Goal: Task Accomplishment & Management: Manage account settings

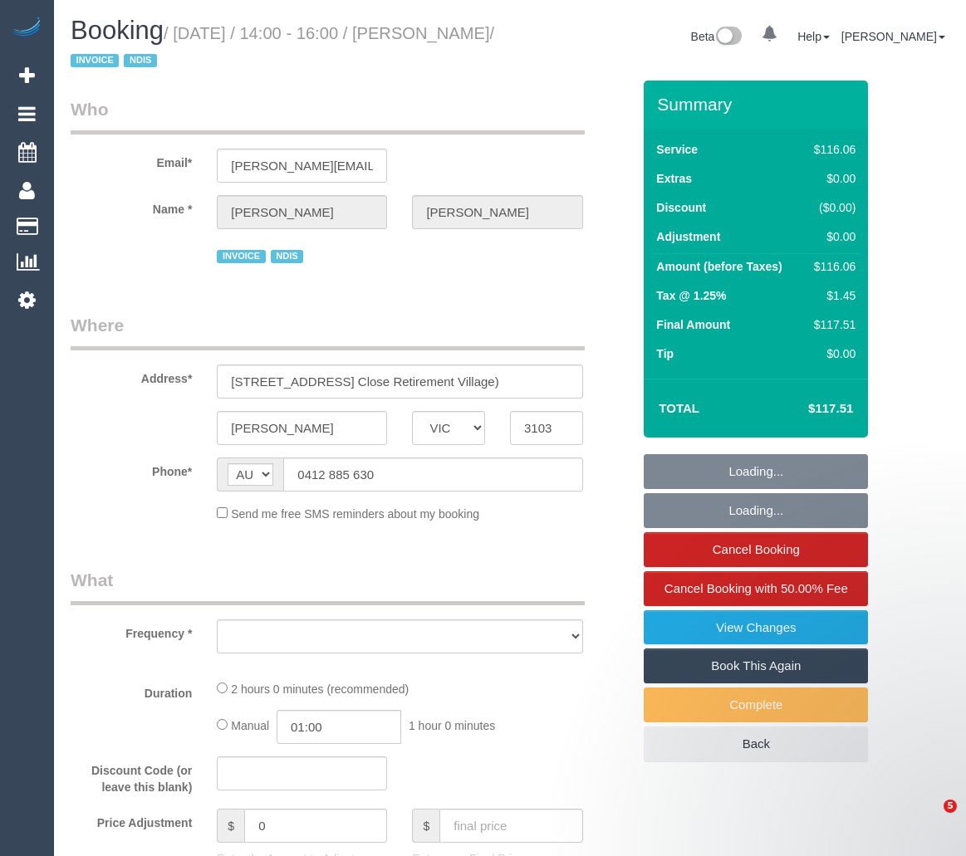
select select "VIC"
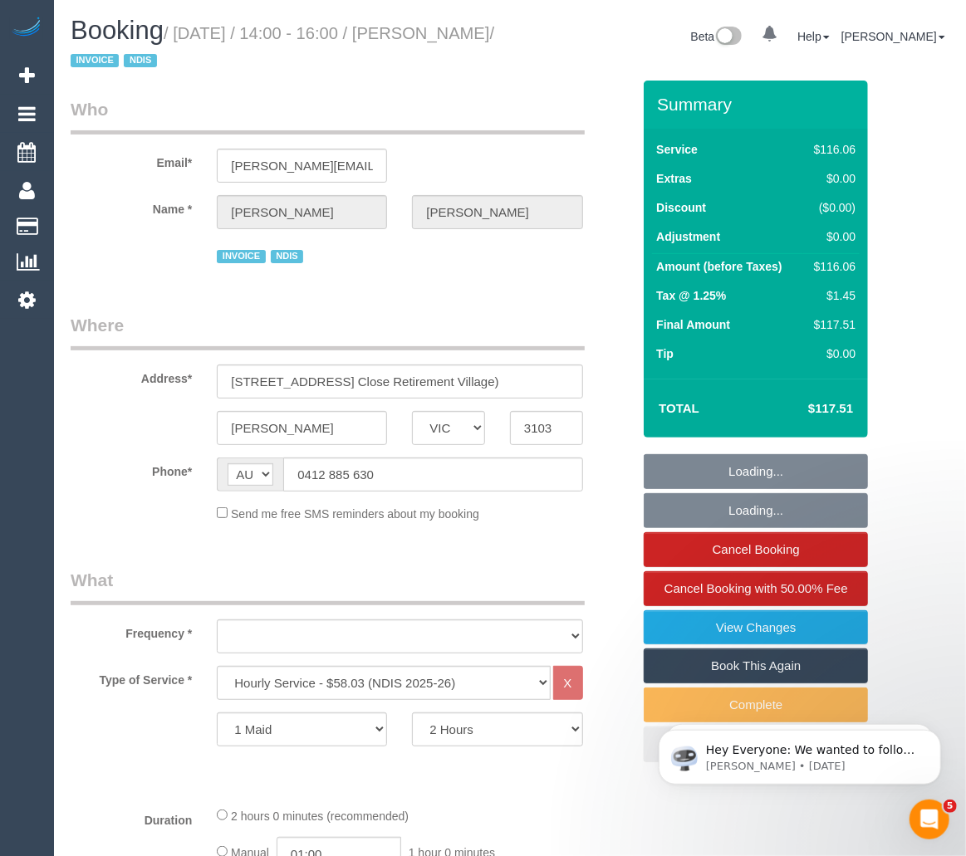
select select "object:10758"
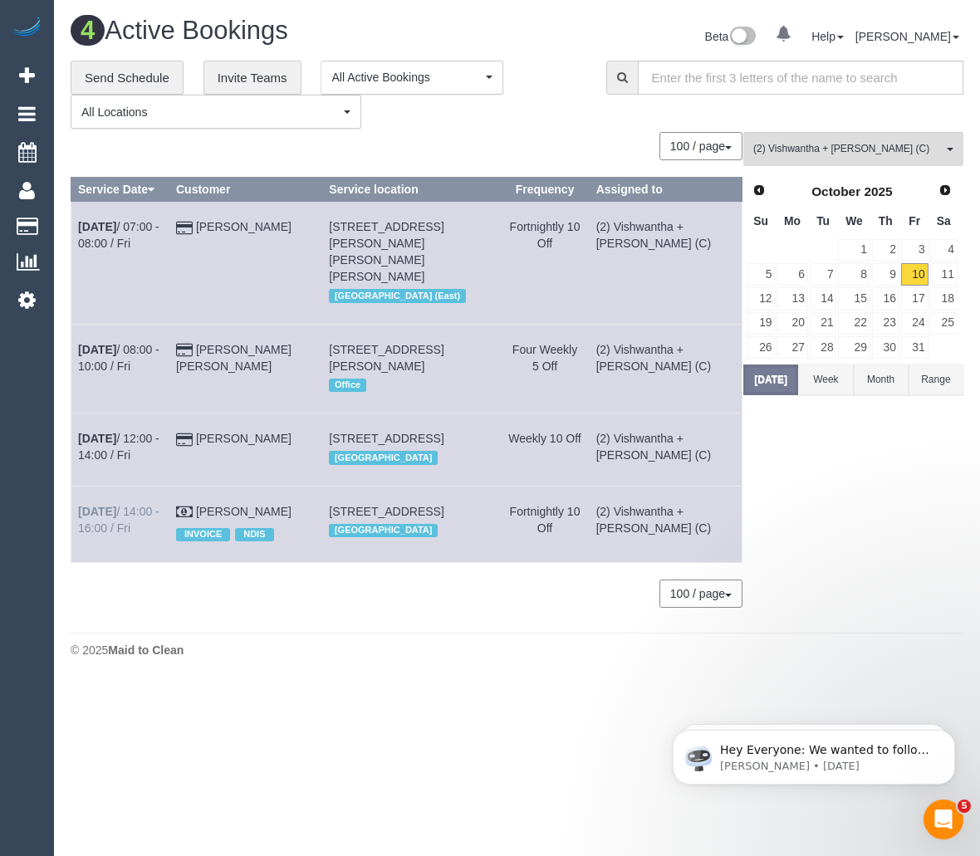
drag, startPoint x: 294, startPoint y: 494, endPoint x: 78, endPoint y: 496, distance: 216.0
click at [78, 496] on tr "[DATE] 14:00 - 16:00 / Fri [PERSON_NAME] INVOICE NDIS [STREET_ADDRESS] [GEOGRAP…" at bounding box center [406, 524] width 671 height 76
copy tr "[DATE] 14:00 - 16:00 / Fri [PERSON_NAME]"
click at [104, 487] on td "[DATE] 14:00 - 16:00 / Fri" at bounding box center [120, 524] width 98 height 76
click at [104, 505] on b "[DATE]" at bounding box center [97, 511] width 38 height 13
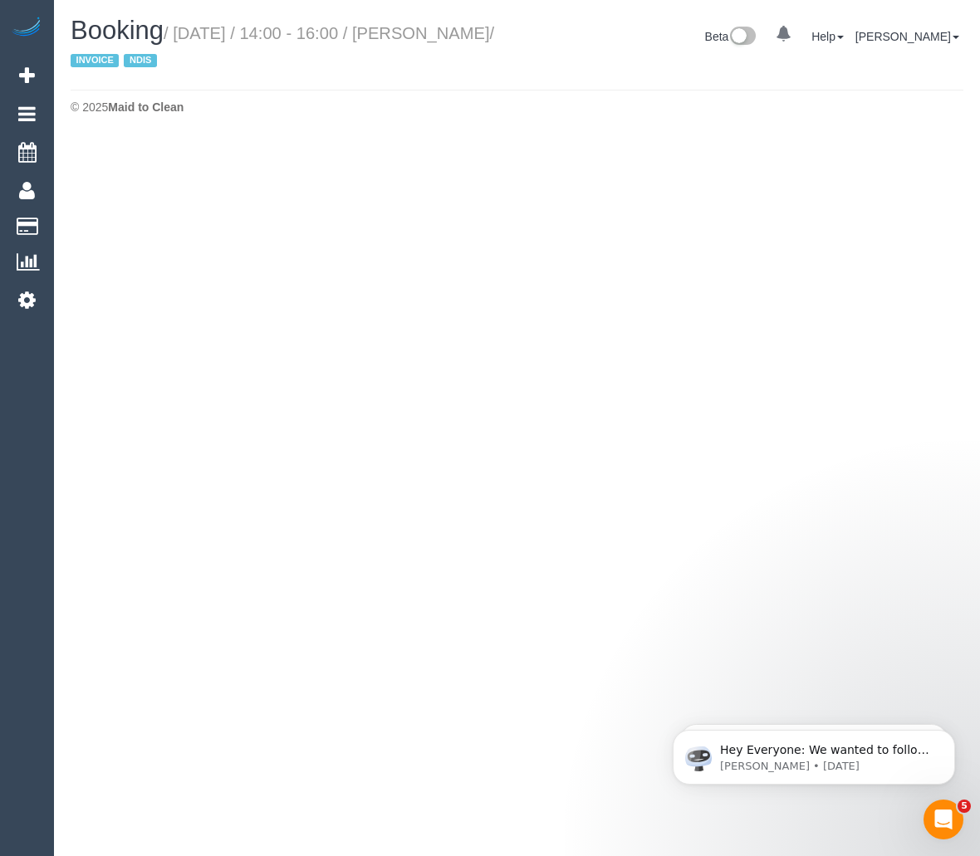
select select "VIC"
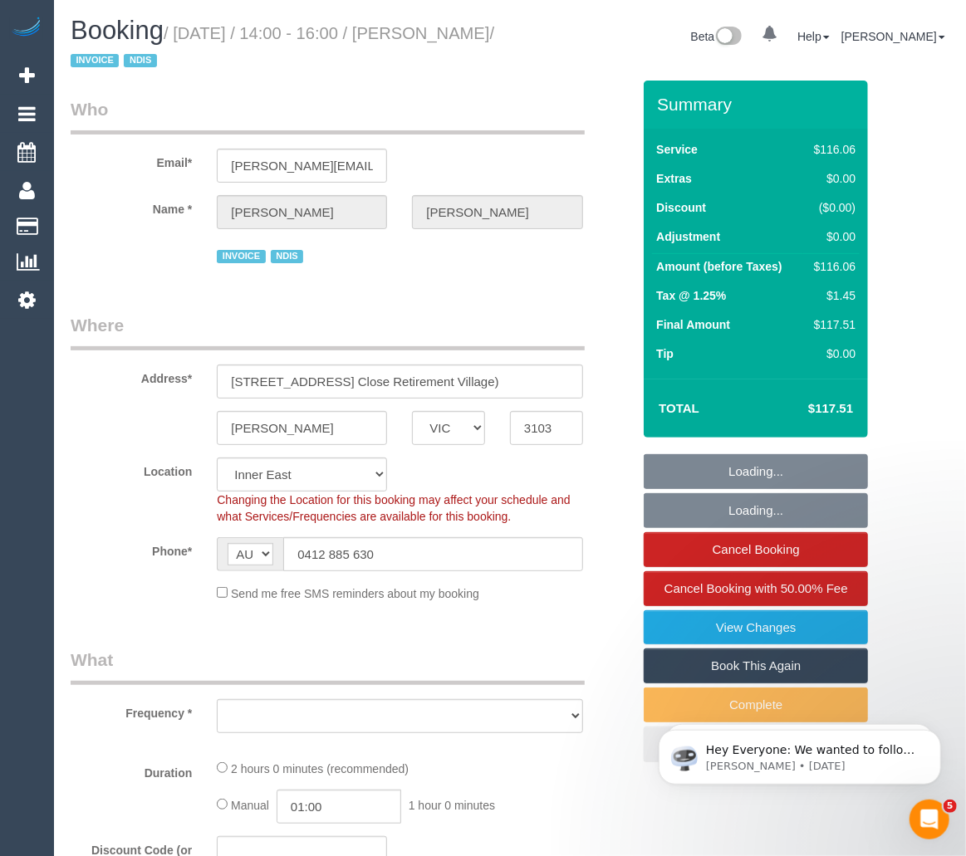
select select "object:11573"
select select "number:28"
select select "number:14"
select select "number:18"
select select "number:36"
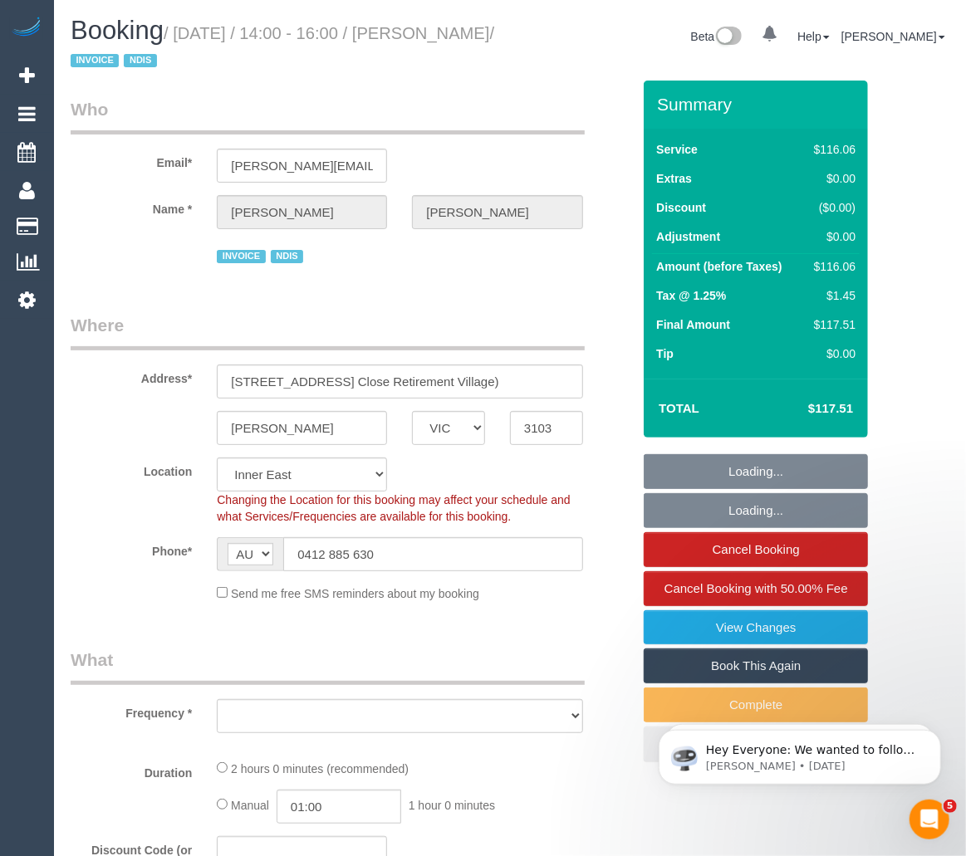
select select "number:35"
select select "object:12270"
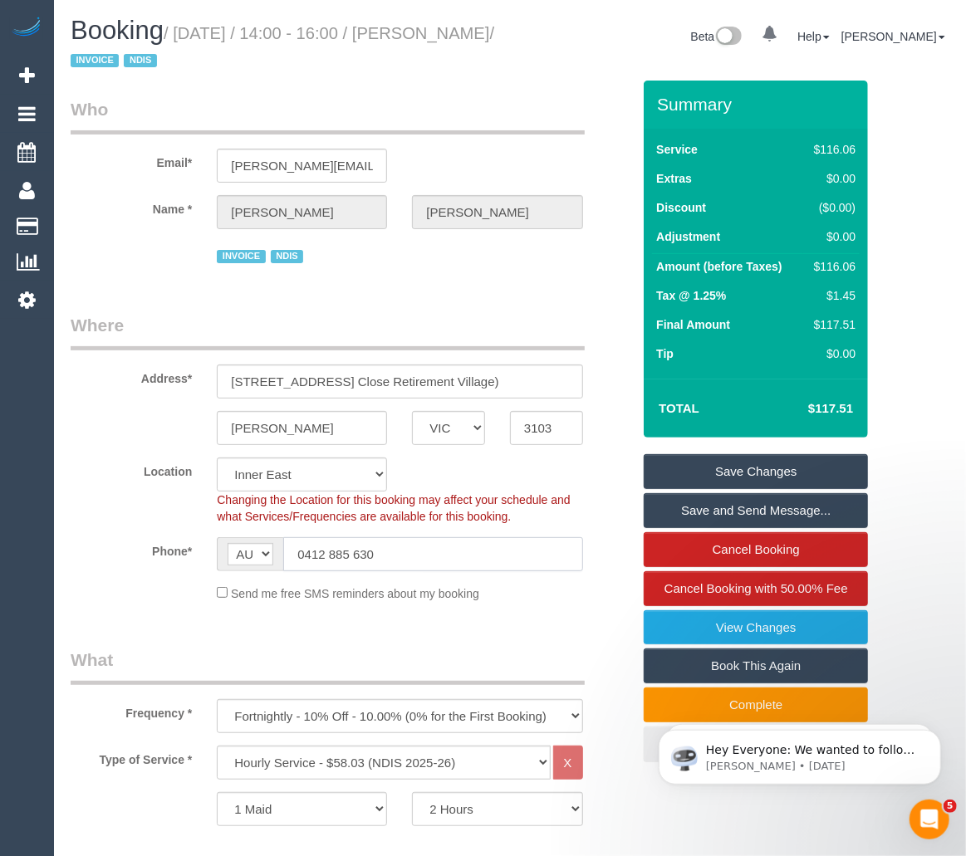
drag, startPoint x: 388, startPoint y: 557, endPoint x: 290, endPoint y: 553, distance: 98.1
click at [290, 553] on input "0412 885 630" at bounding box center [432, 554] width 299 height 34
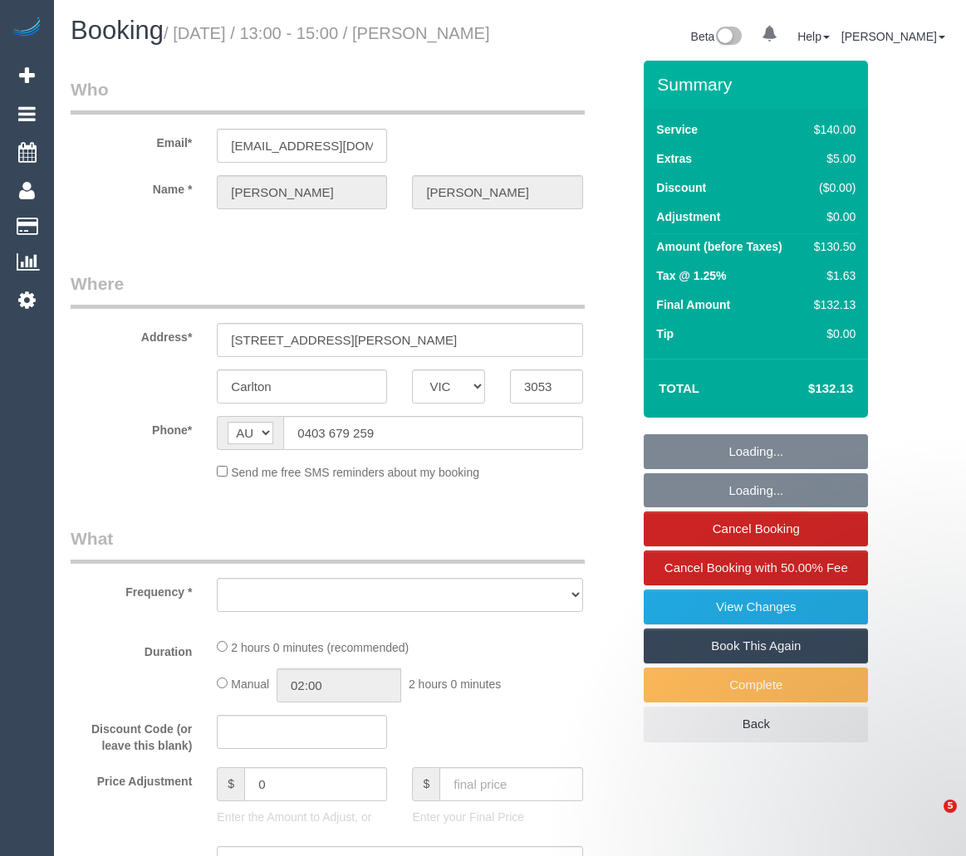
select select "VIC"
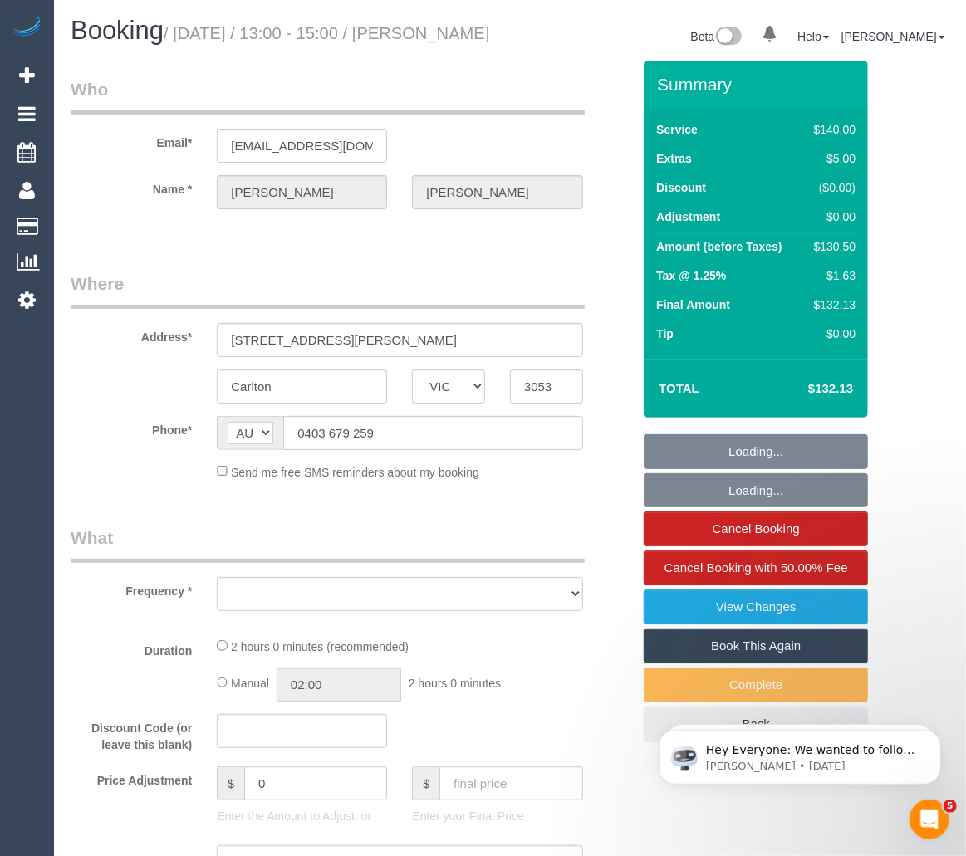
select select "string:stripe-pm_1Nnc902GScqysDRVTF52Hybk"
select select "object:678"
select select "number:28"
select select "number:16"
select select "number:19"
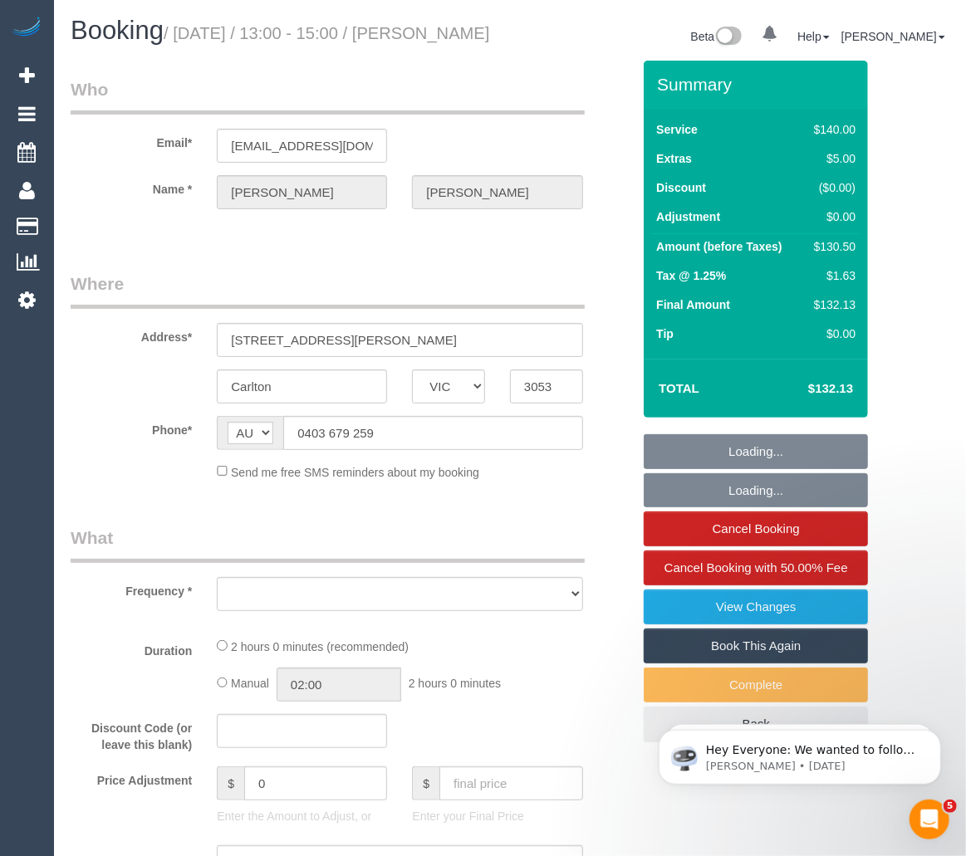
select select "number:24"
select select "number:35"
select select "number:13"
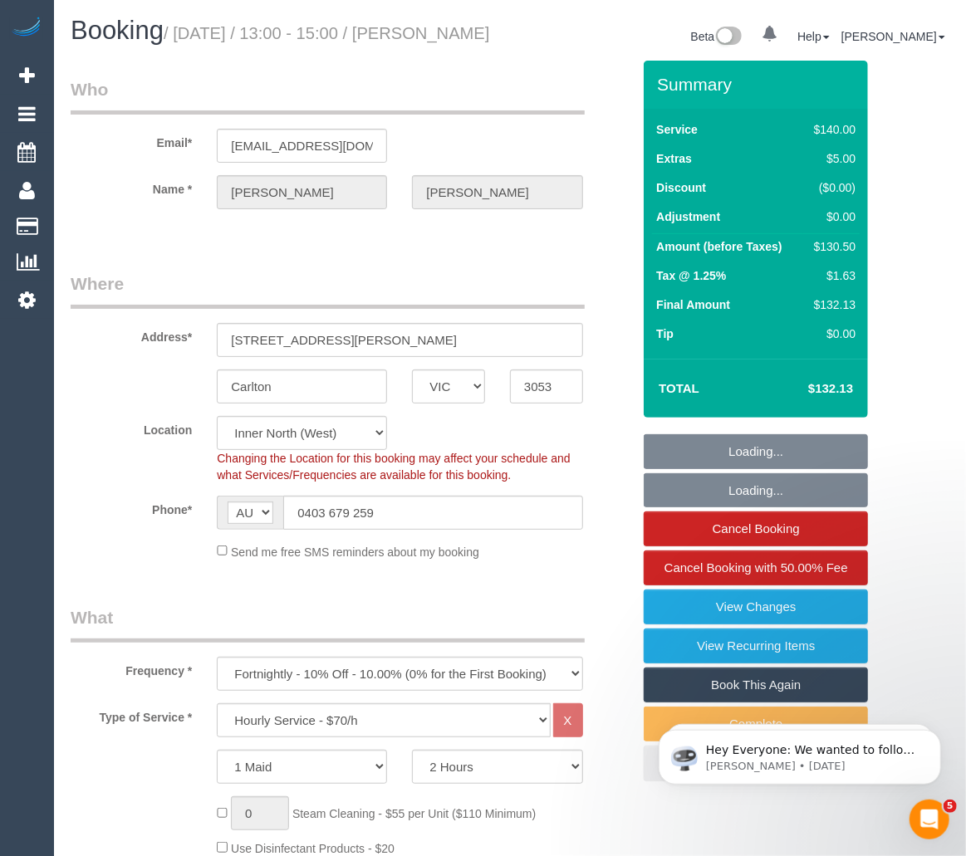
select select "object:1681"
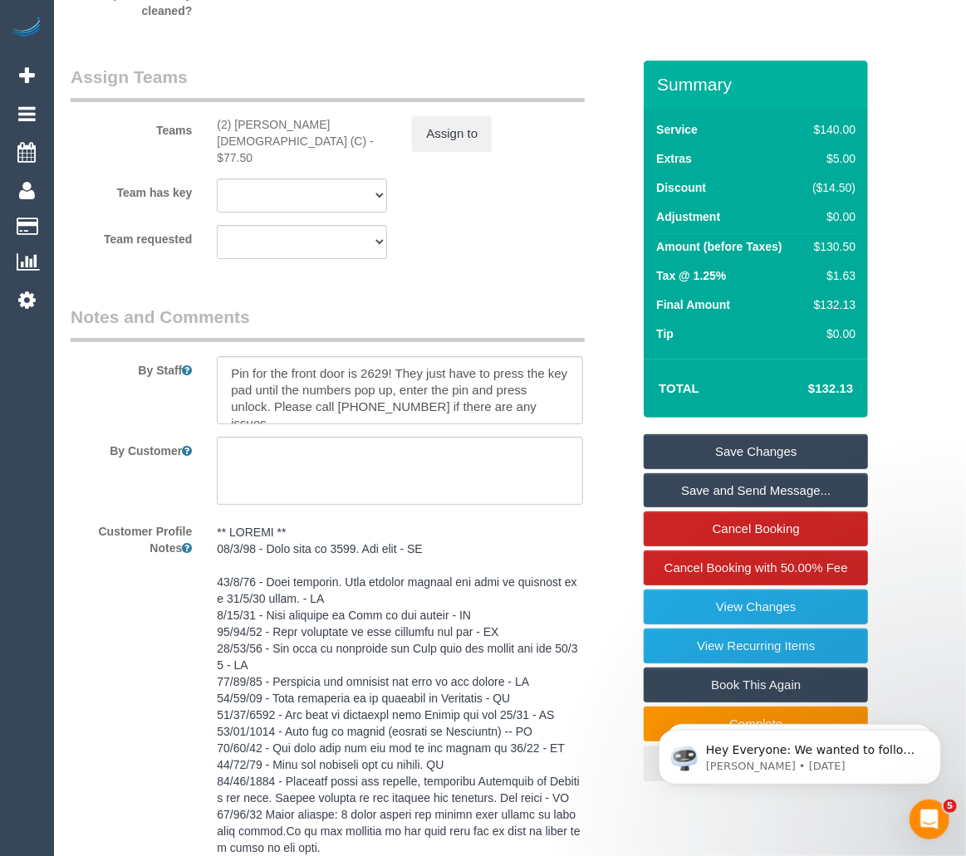
scroll to position [2893, 0]
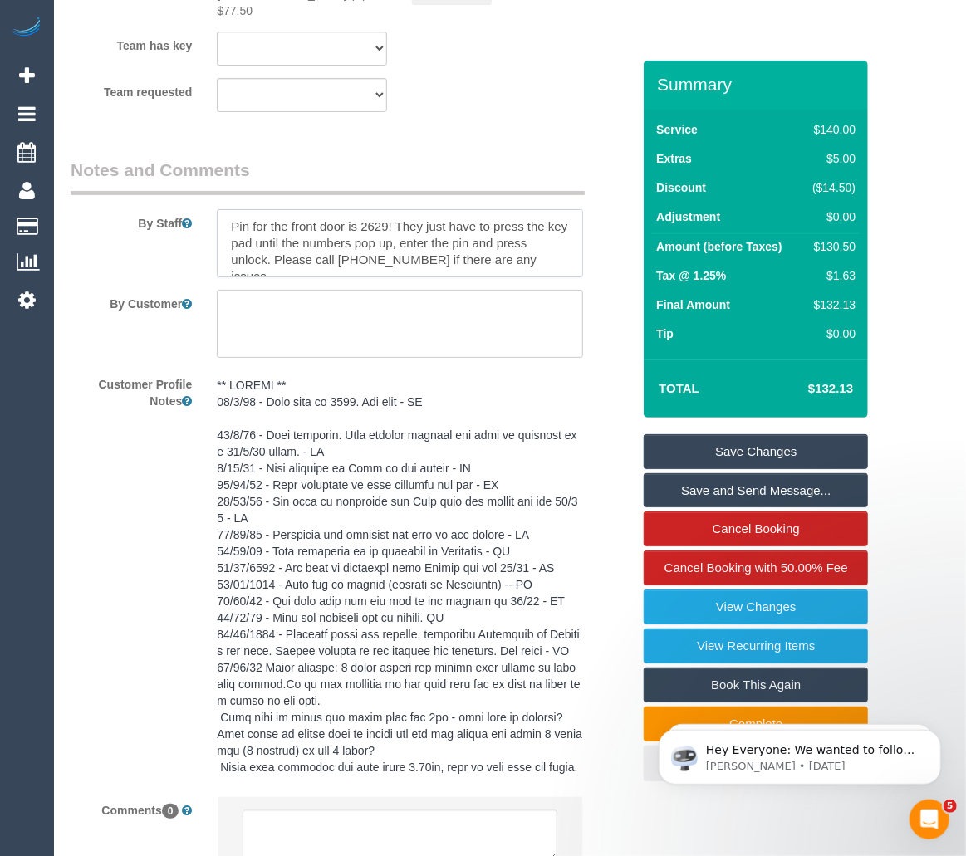
click at [376, 277] on textarea at bounding box center [399, 243] width 365 height 68
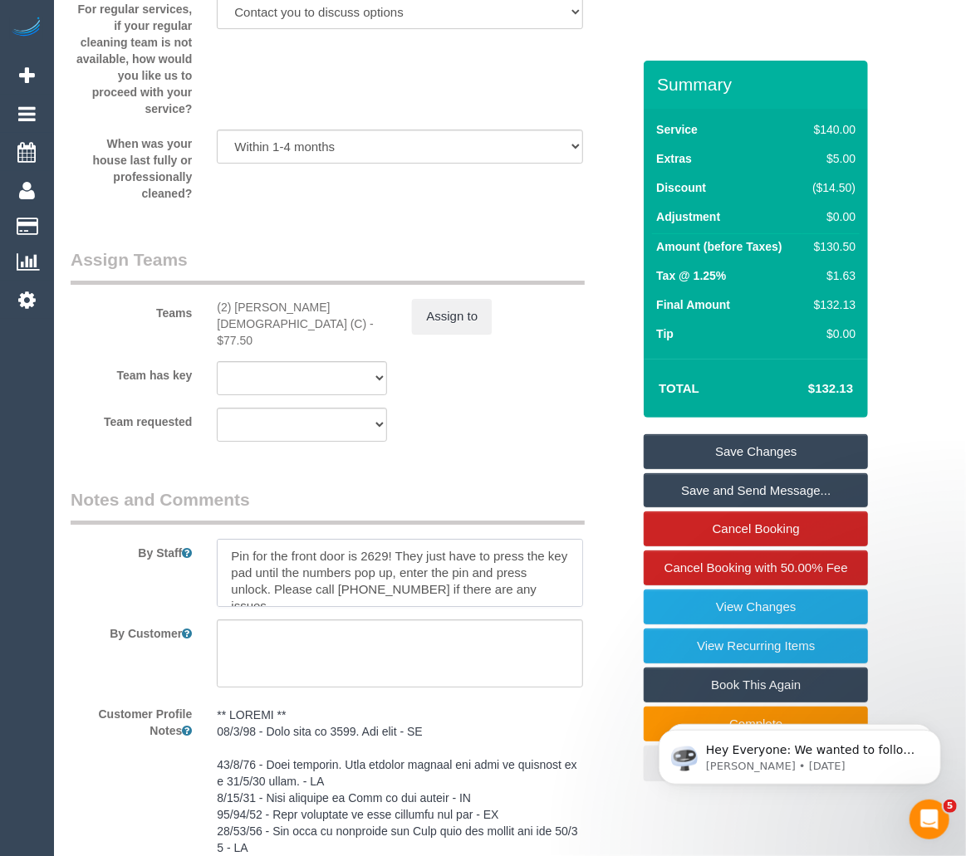
scroll to position [2587, 0]
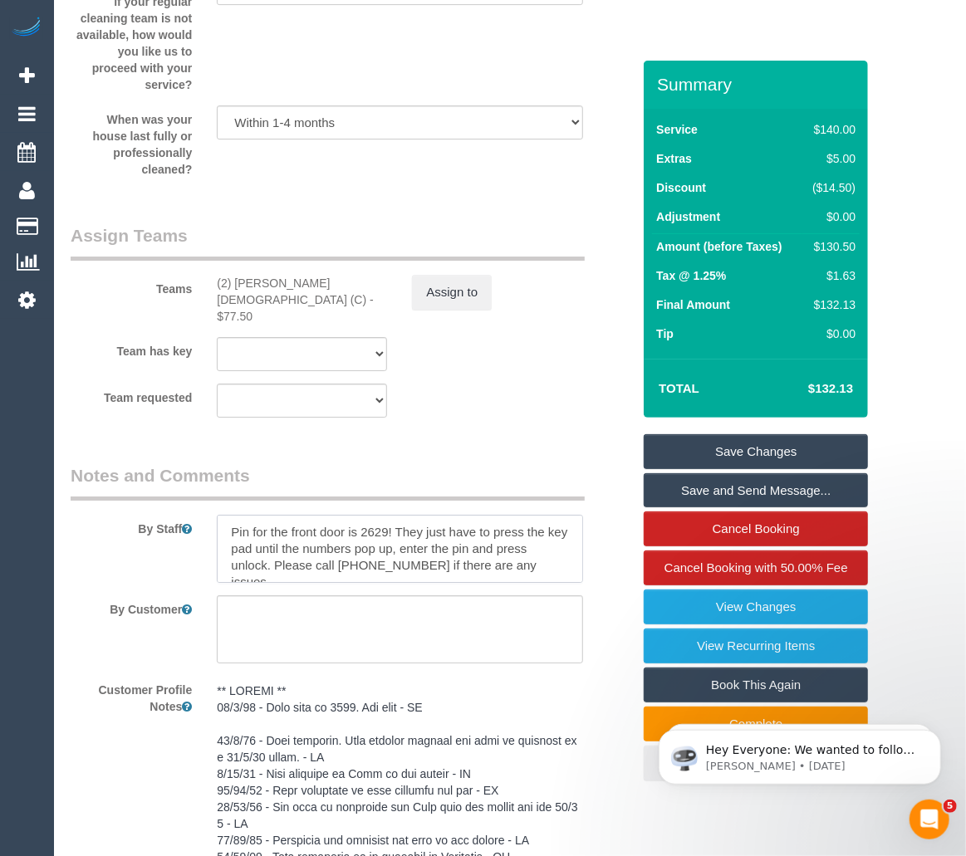
click at [402, 583] on textarea at bounding box center [399, 549] width 365 height 68
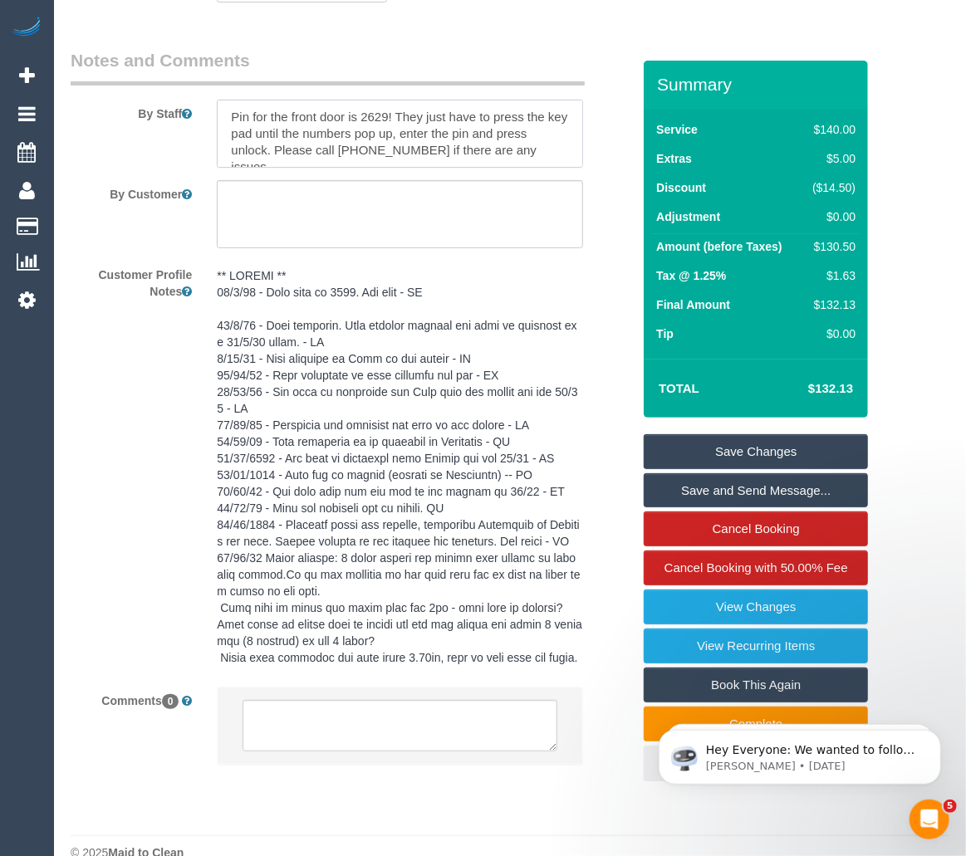
scroll to position [3013, 0]
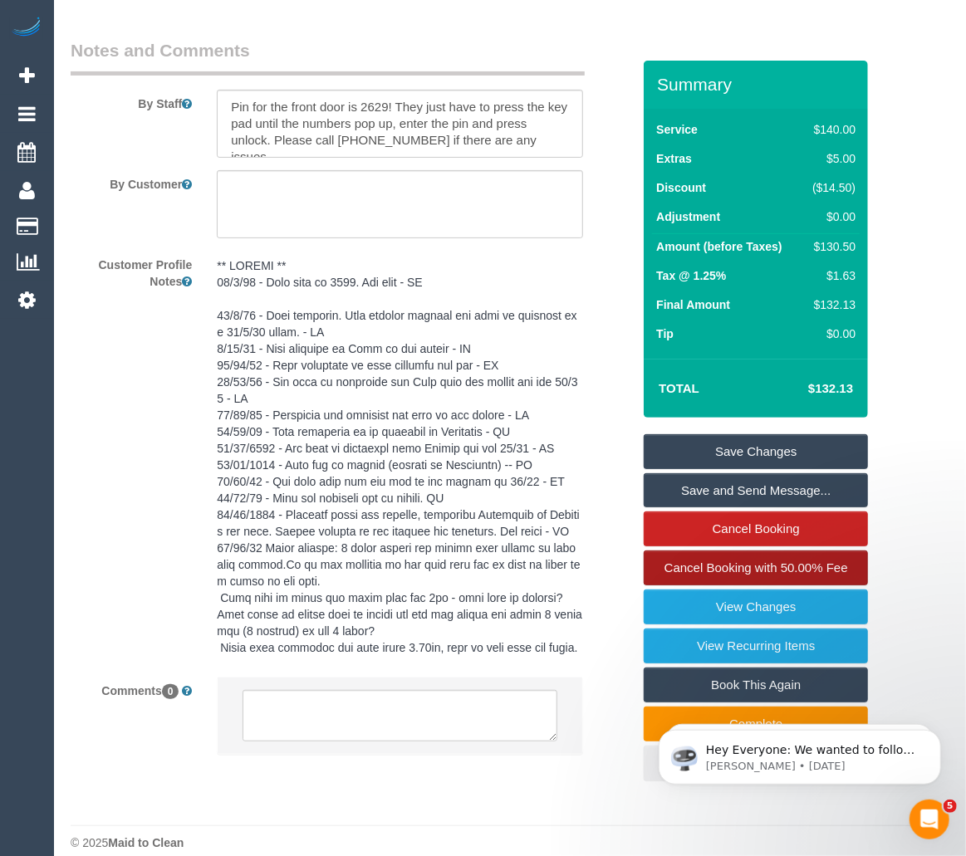
click at [764, 575] on span "Cancel Booking with 50.00% Fee" at bounding box center [757, 568] width 184 height 14
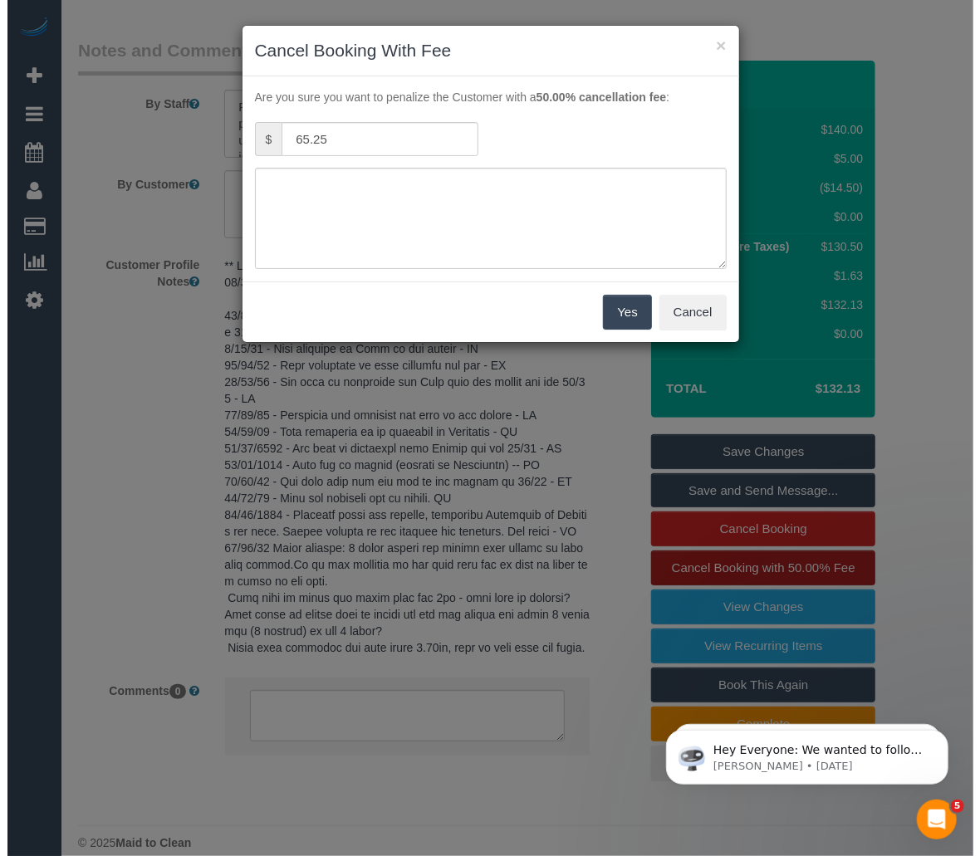
scroll to position [2980, 0]
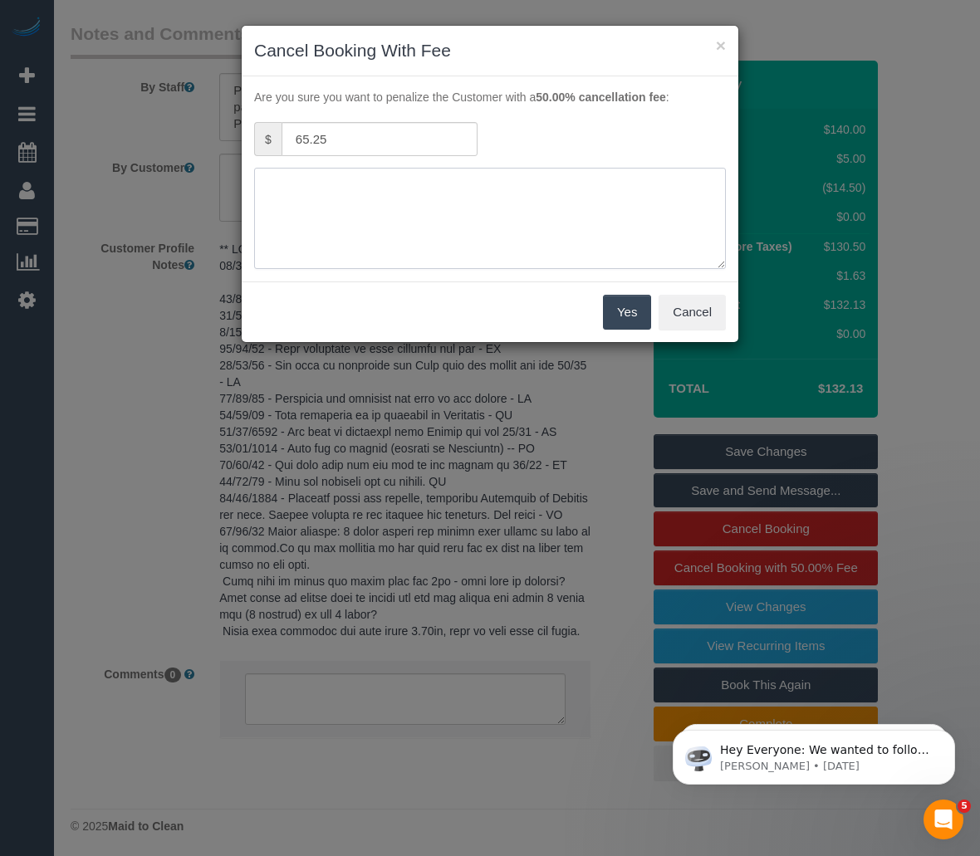
click at [439, 219] on textarea at bounding box center [490, 218] width 472 height 101
click at [326, 181] on textarea at bounding box center [490, 218] width 472 height 101
type textarea "No access, code not working and customer not responding via SMS/Phone HB"
click at [620, 312] on button "Yes" at bounding box center [627, 312] width 48 height 35
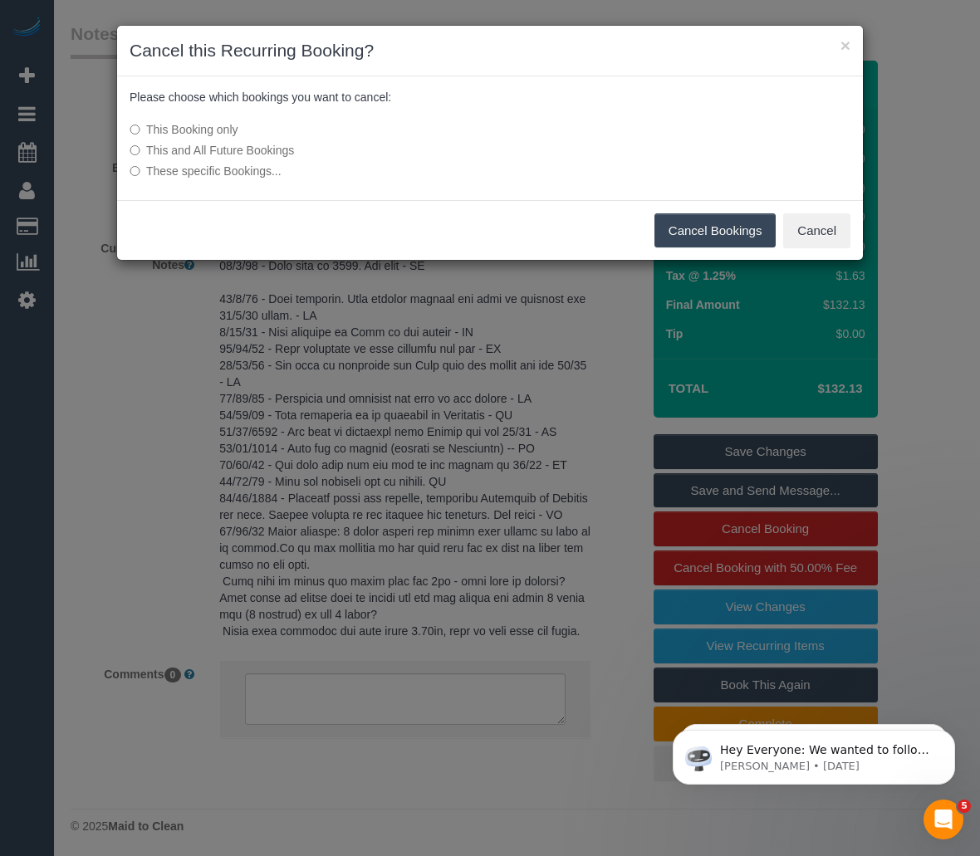
click at [684, 229] on button "Cancel Bookings" at bounding box center [716, 230] width 122 height 35
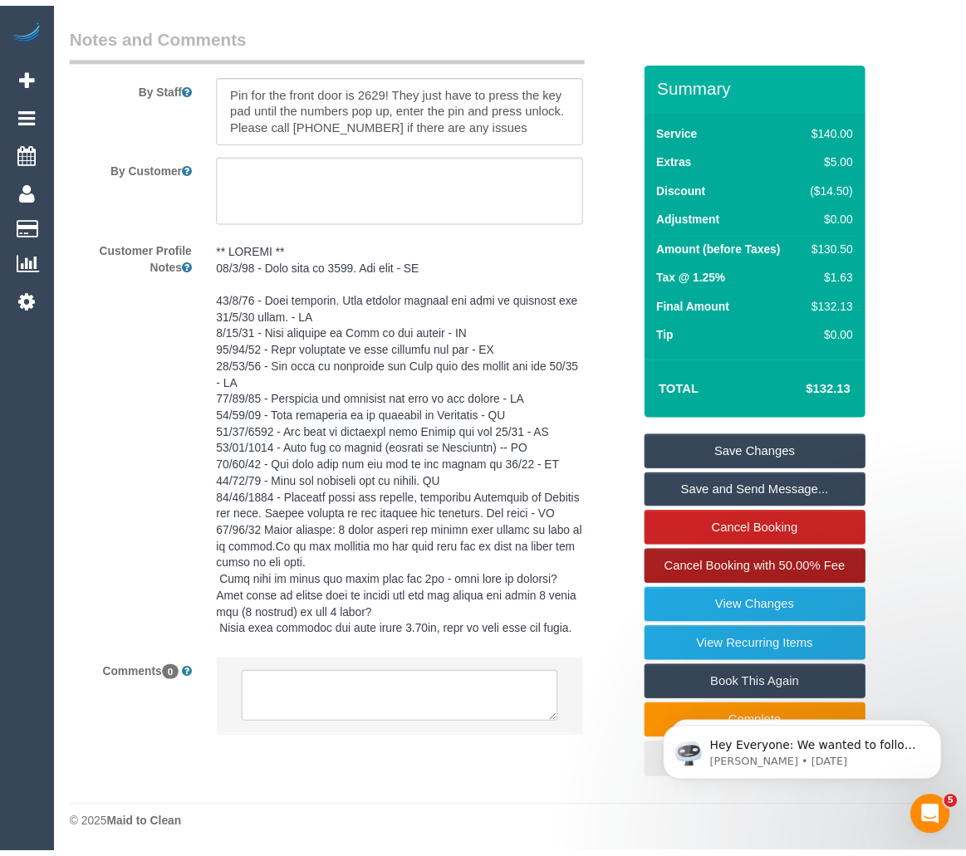
scroll to position [3013, 0]
